Goal: Transaction & Acquisition: Purchase product/service

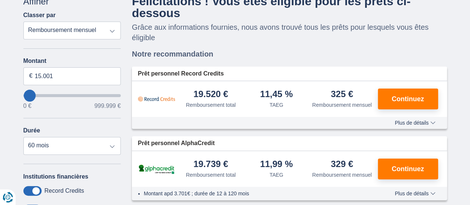
scroll to position [67, 0]
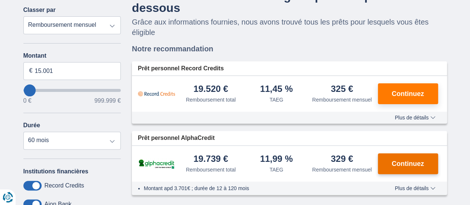
click at [406, 160] on span "Continuez" at bounding box center [407, 163] width 32 height 7
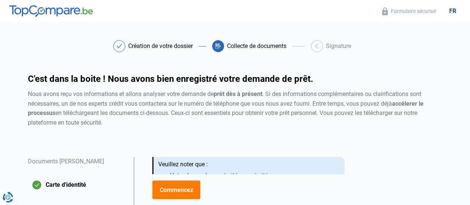
click at [120, 46] on icon at bounding box center [119, 46] width 6 height 4
